Goal: Navigation & Orientation: Find specific page/section

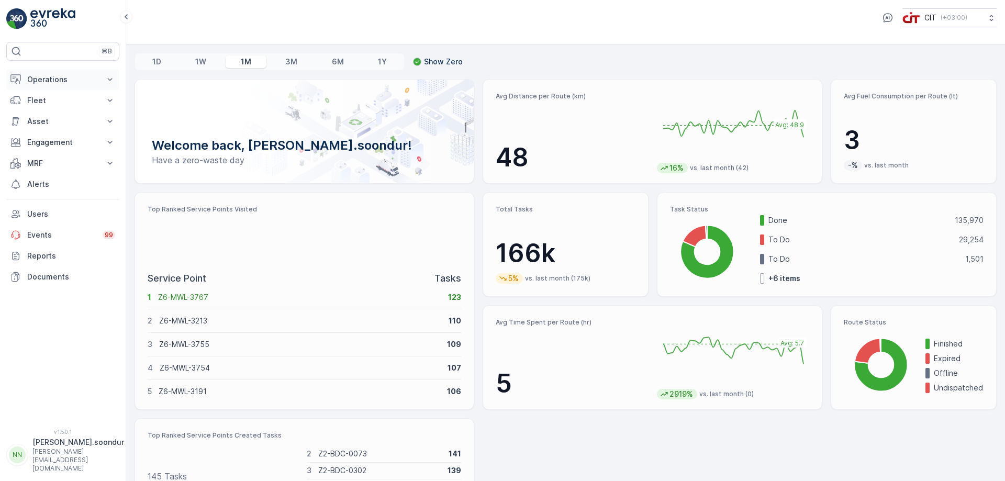
click at [109, 80] on icon at bounding box center [110, 79] width 5 height 3
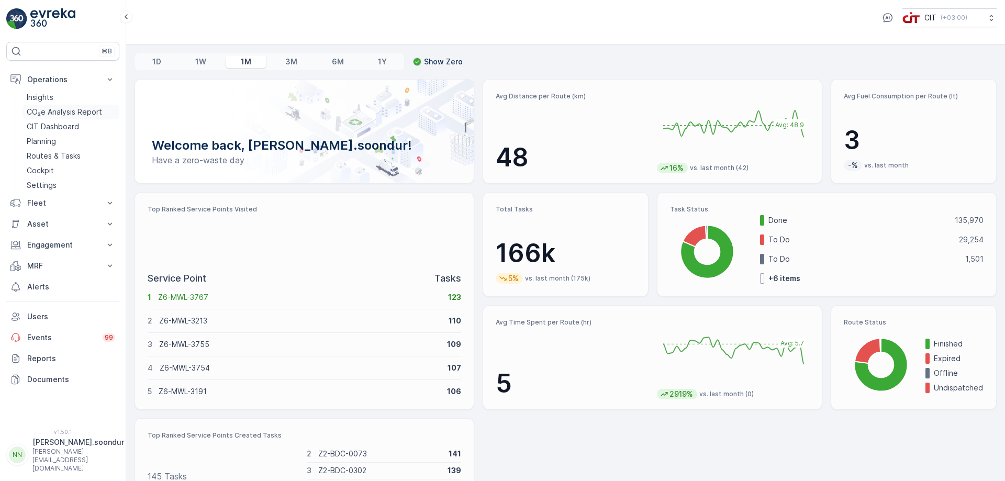
click at [54, 111] on p "CO₂e Analysis Report" at bounding box center [64, 112] width 75 height 10
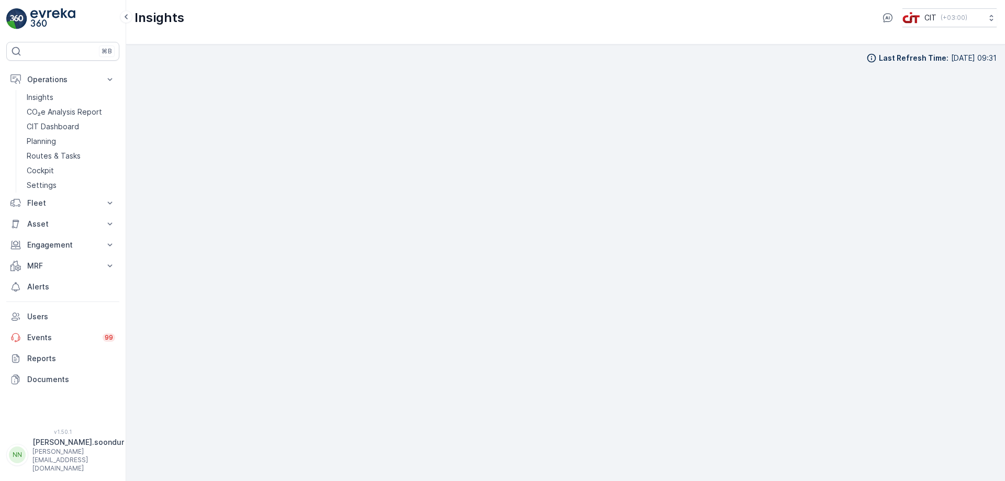
scroll to position [12, 0]
click at [53, 158] on p "Routes & Tasks" at bounding box center [54, 156] width 54 height 10
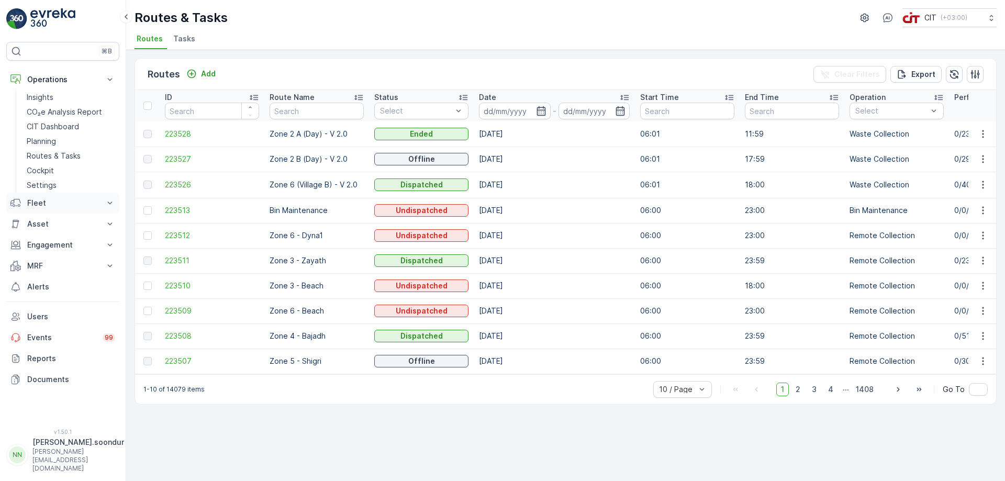
click at [95, 203] on p "Fleet" at bounding box center [62, 203] width 71 height 10
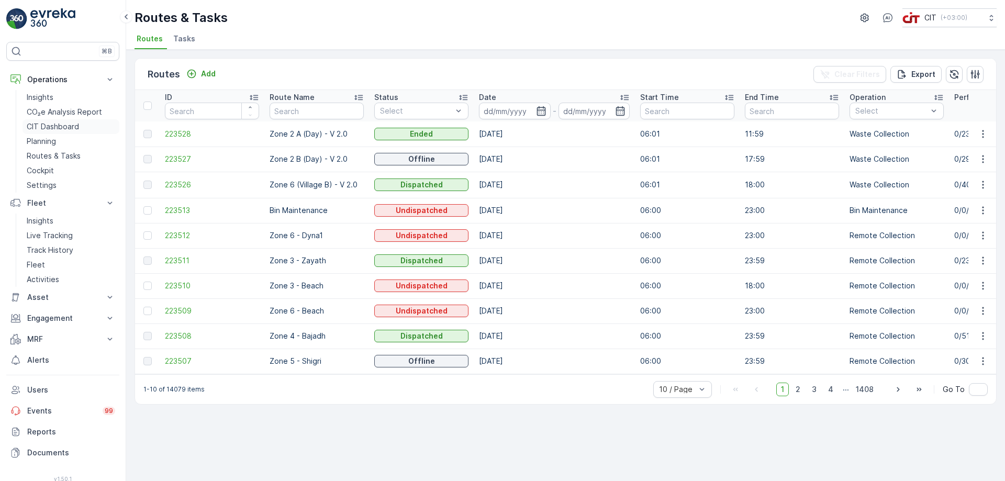
click at [58, 127] on p "CIT Dashboard" at bounding box center [53, 126] width 52 height 10
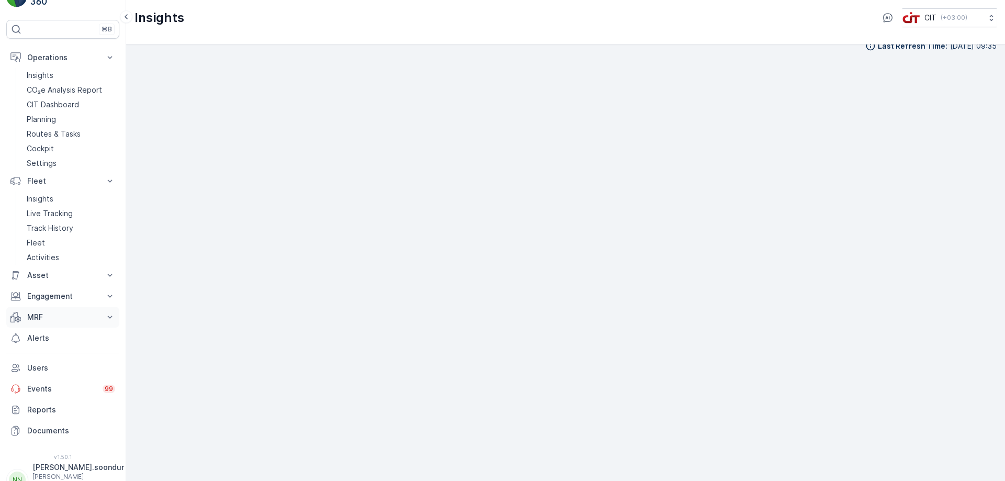
scroll to position [34, 0]
